Goal: Task Accomplishment & Management: Complete application form

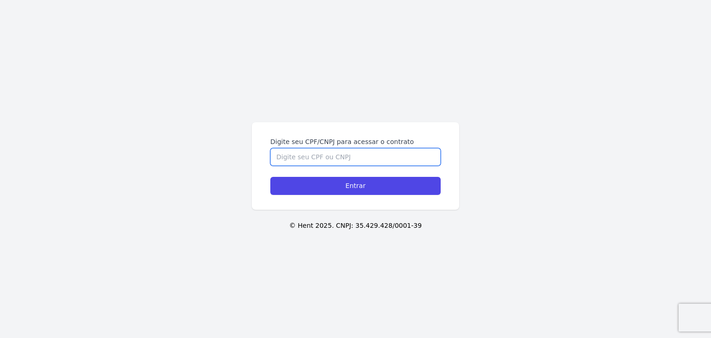
click at [368, 163] on input "Digite seu CPF/CNPJ para acessar o contrato" at bounding box center [355, 157] width 170 height 18
paste input "340.863.868-36"
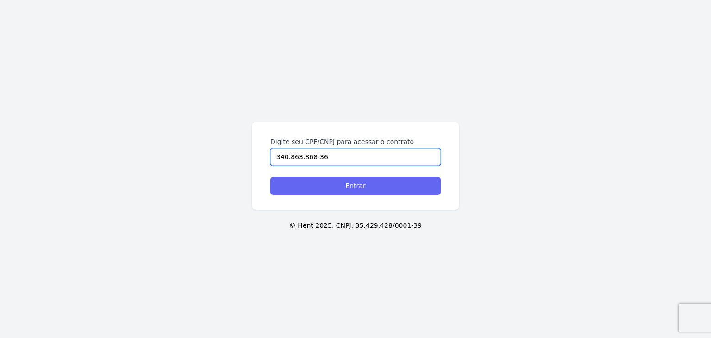
type input "340.863.868-36"
click at [375, 188] on input "Entrar" at bounding box center [355, 186] width 170 height 18
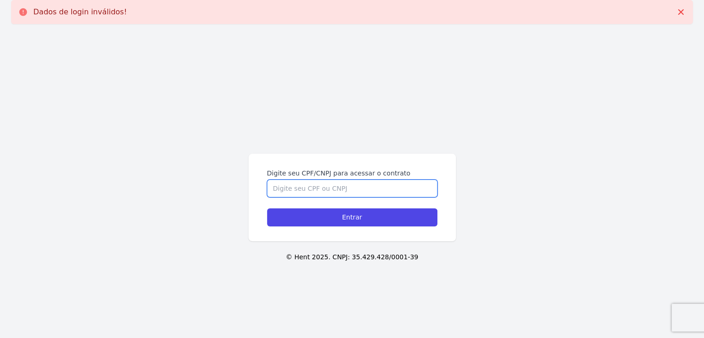
click at [385, 184] on input "Digite seu CPF/CNPJ para acessar o contrato" at bounding box center [352, 189] width 170 height 18
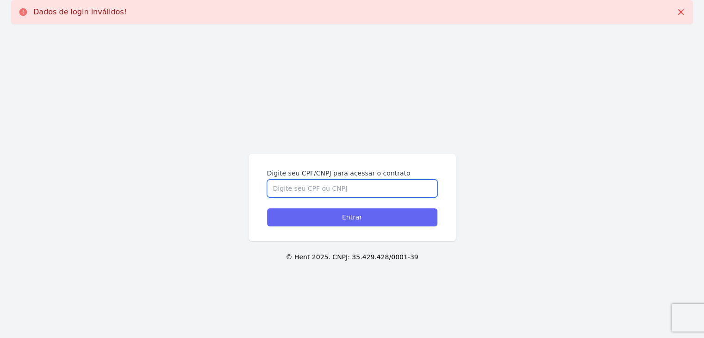
paste input "340.863.868-36"
type input "340.863.868-36"
click at [380, 213] on input "Entrar" at bounding box center [352, 217] width 170 height 18
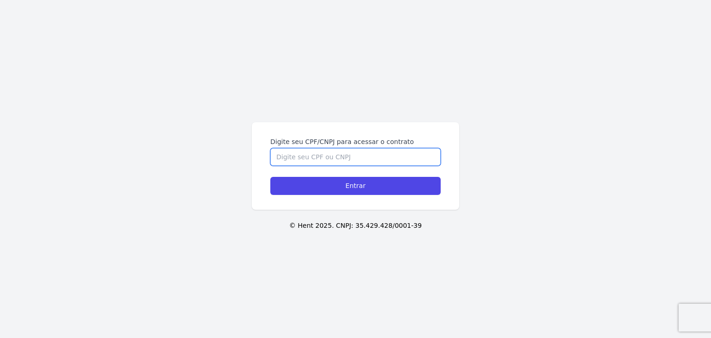
click at [384, 154] on input "Digite seu CPF/CNPJ para acessar o contrato" at bounding box center [355, 157] width 170 height 18
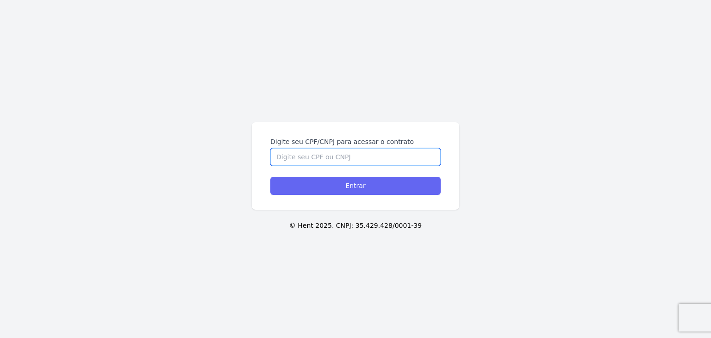
paste input "340.863.868-36"
type input "340.863.868-36"
click at [390, 192] on input "Entrar" at bounding box center [355, 186] width 170 height 18
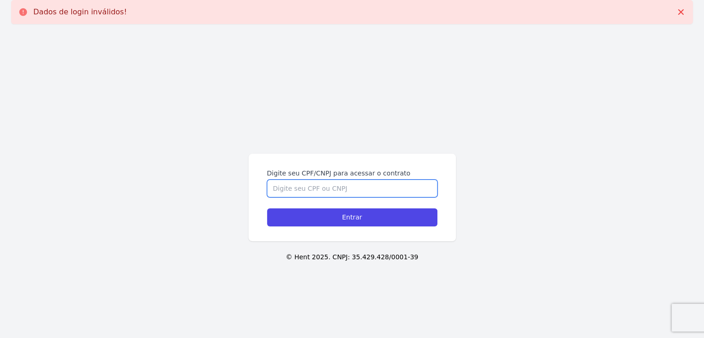
click at [387, 194] on input "Digite seu CPF/CNPJ para acessar o contrato" at bounding box center [352, 189] width 170 height 18
drag, startPoint x: 387, startPoint y: 194, endPoint x: 325, endPoint y: 121, distance: 95.6
click at [387, 194] on input "Digite seu CPF/CNPJ para acessar o contrato" at bounding box center [352, 189] width 170 height 18
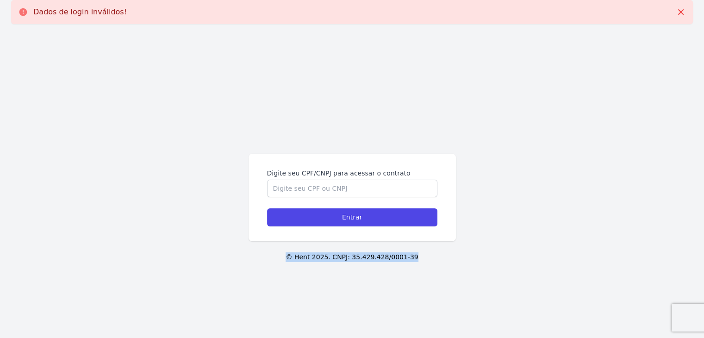
drag, startPoint x: 417, startPoint y: 255, endPoint x: 294, endPoint y: 261, distance: 122.3
click at [294, 261] on p "© Hent 2025. CNPJ: 35.429.428/0001-39" at bounding box center [352, 257] width 674 height 10
drag, startPoint x: 569, startPoint y: 136, endPoint x: 386, endPoint y: 126, distance: 183.1
click at [566, 136] on div "Digite seu CPF/CNPJ para acessar o contrato Entrar © Hent 2025. CNPJ: 35.429.42…" at bounding box center [352, 200] width 704 height 338
